Goal: Transaction & Acquisition: Purchase product/service

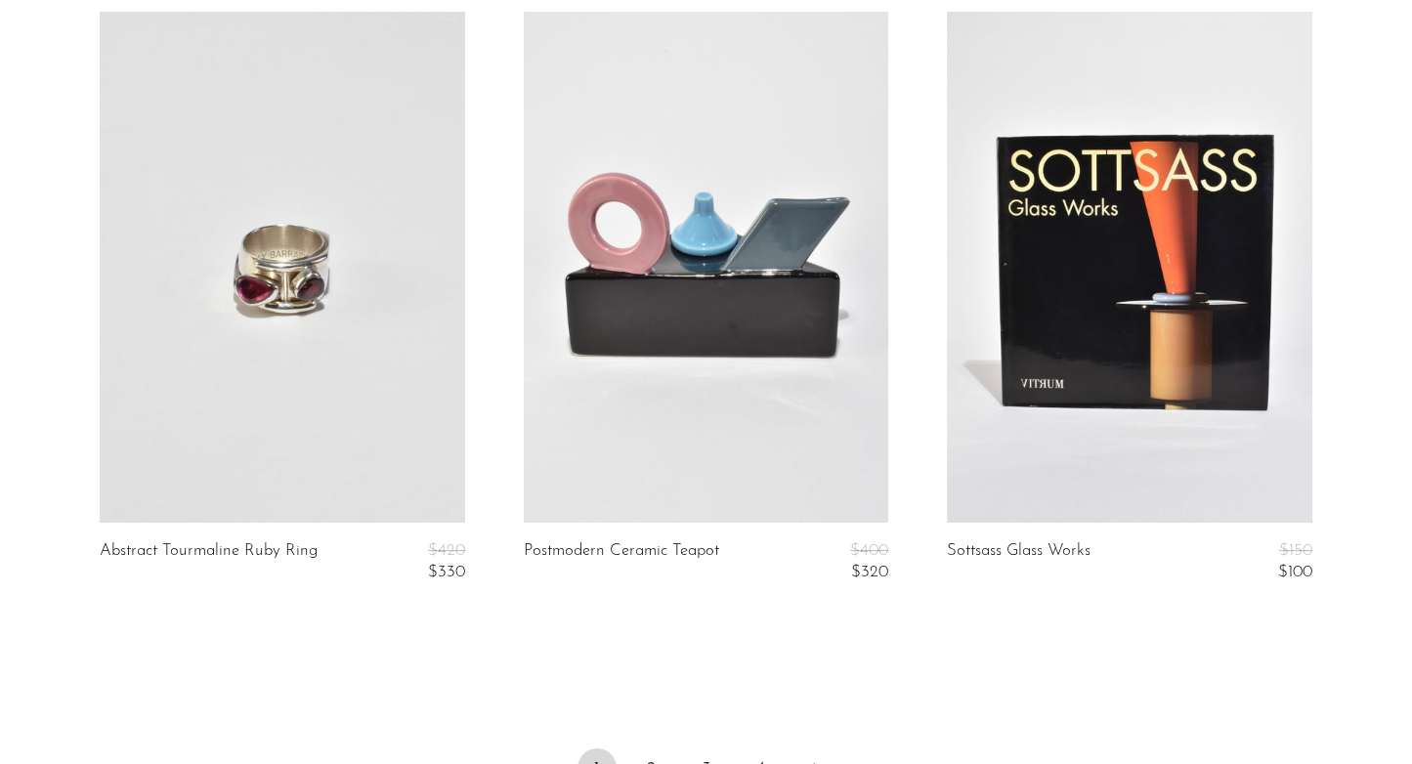
scroll to position [7300, 0]
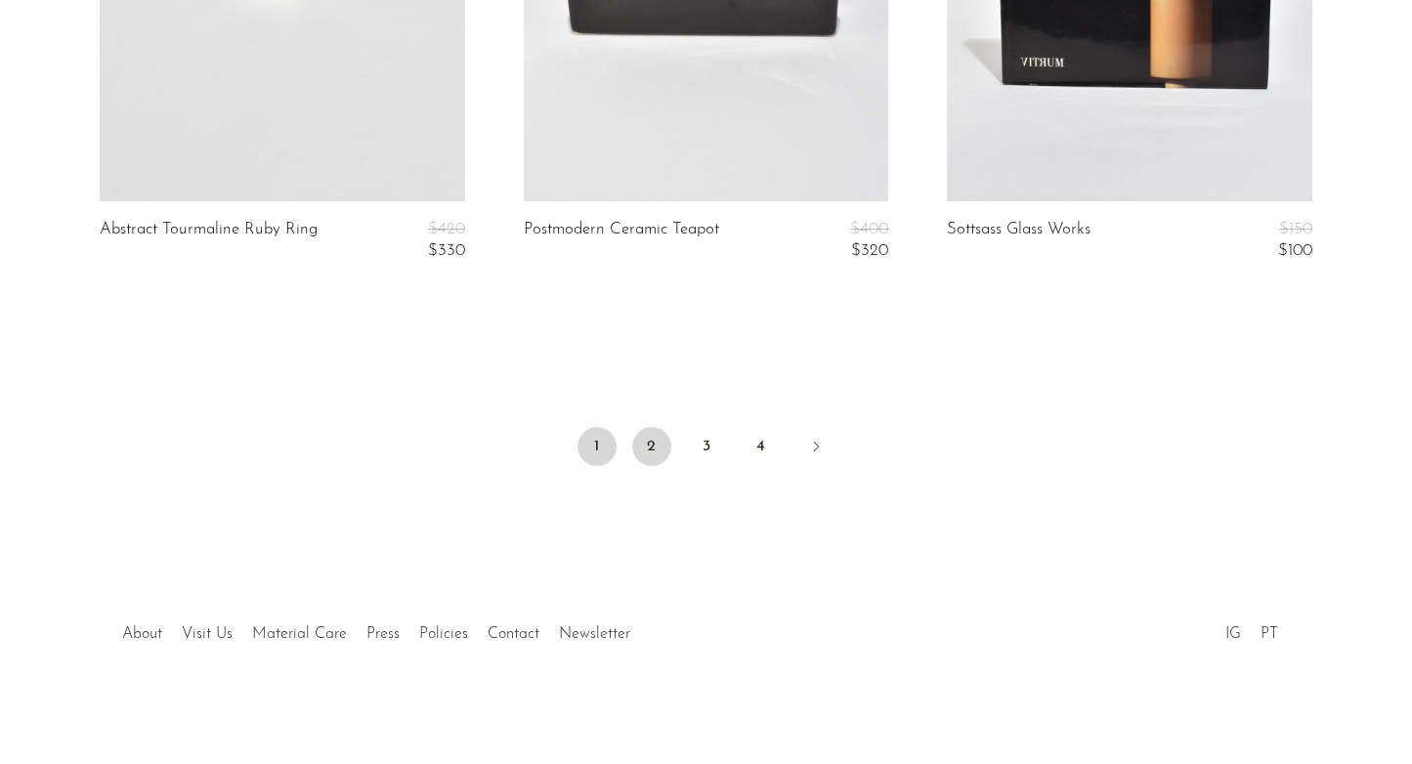
click at [656, 454] on link "2" at bounding box center [651, 446] width 39 height 39
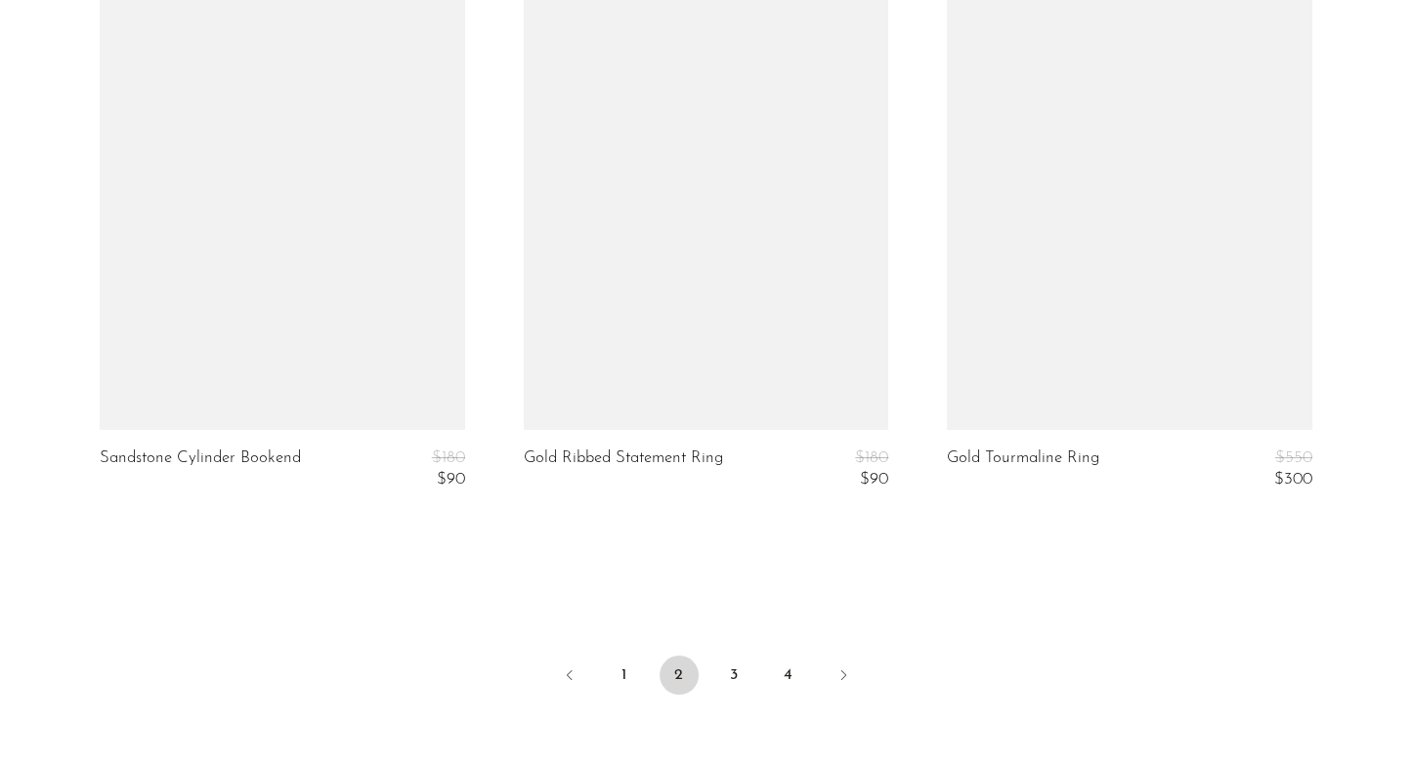
scroll to position [7074, 0]
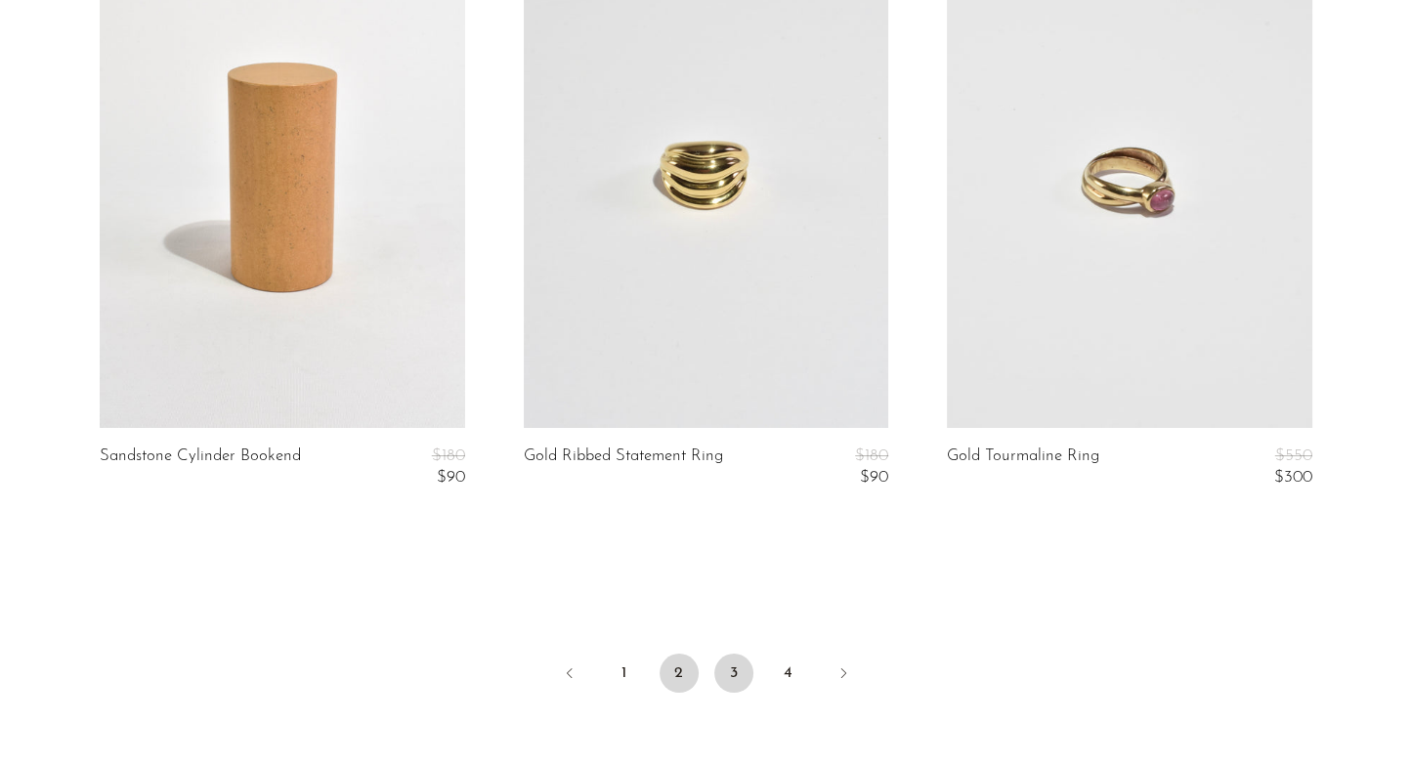
click at [723, 665] on link "3" at bounding box center [733, 673] width 39 height 39
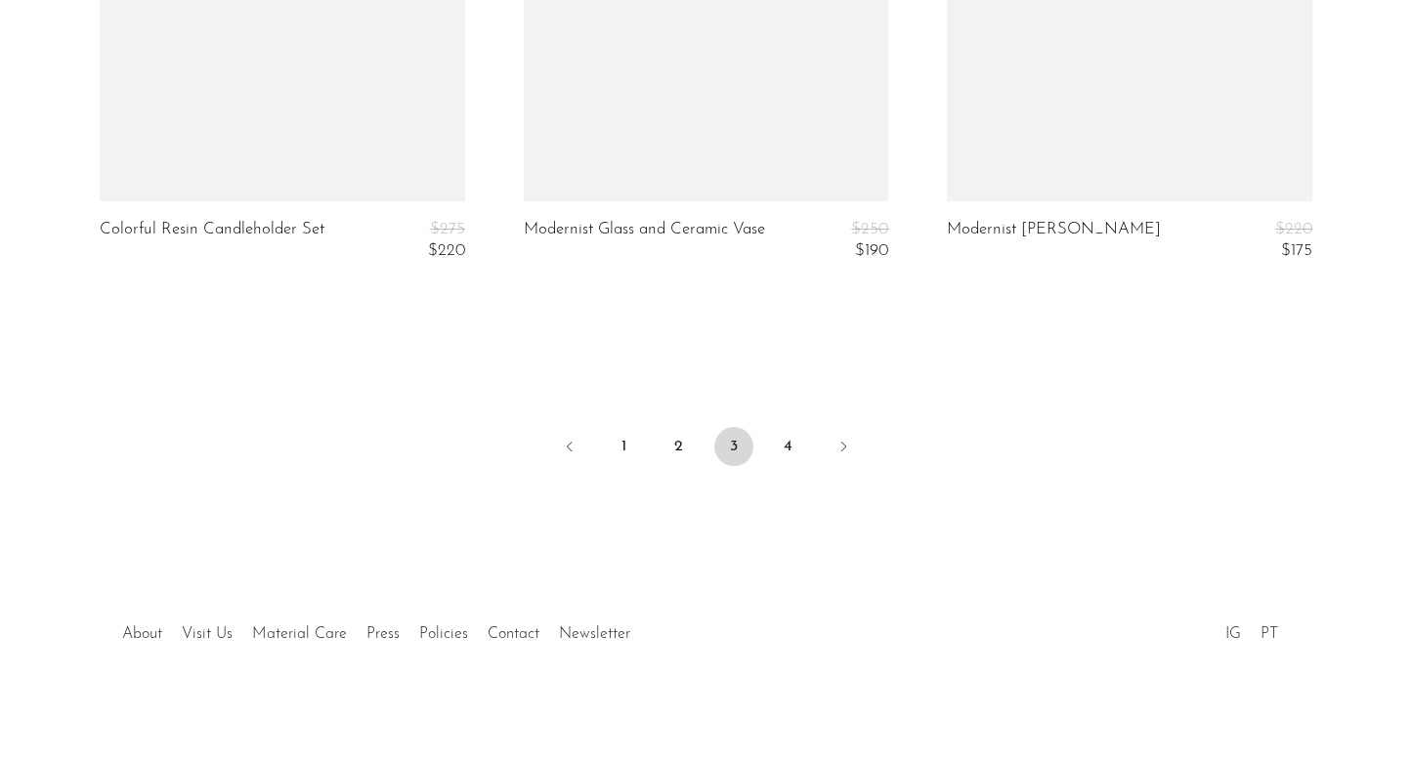
scroll to position [7299, 0]
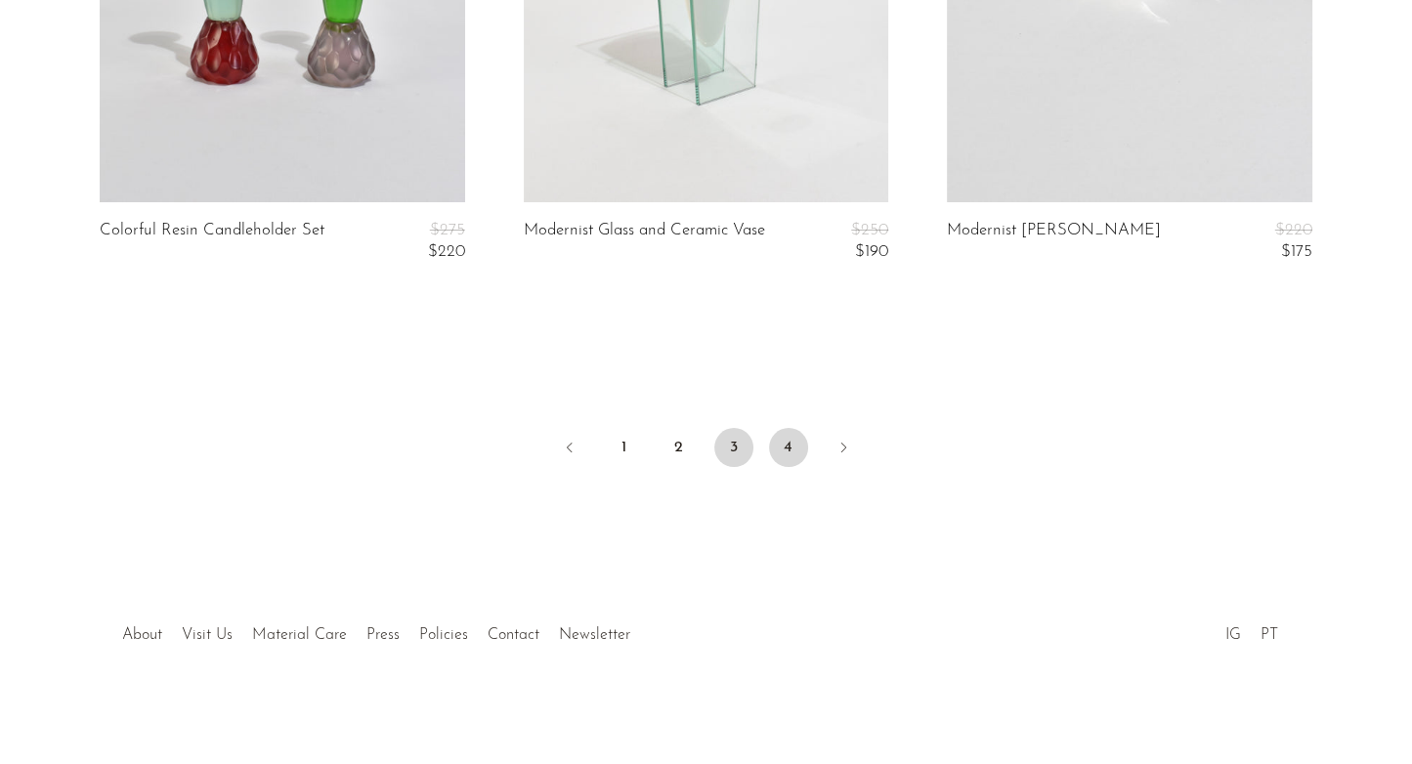
click at [787, 457] on link "4" at bounding box center [788, 447] width 39 height 39
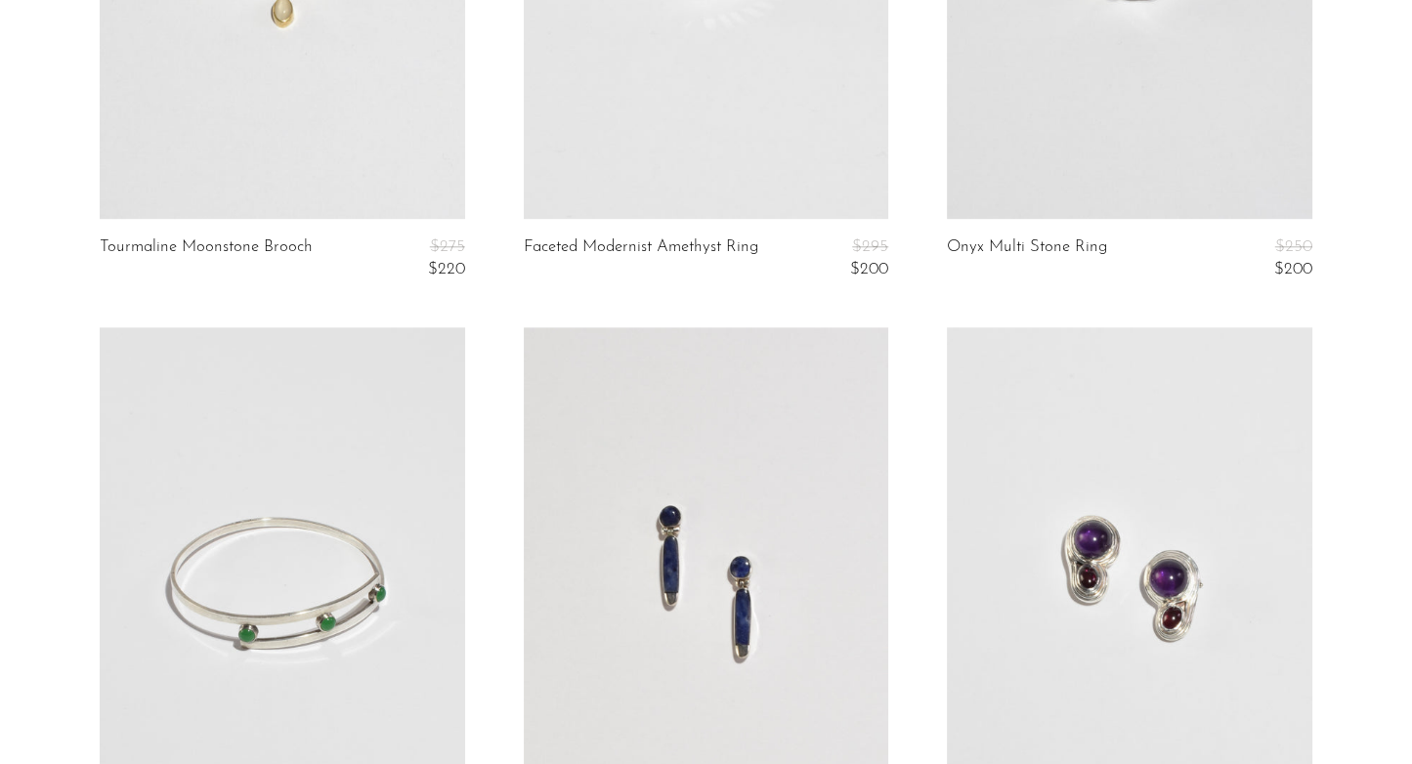
scroll to position [1709, 0]
